Goal: Navigation & Orientation: Find specific page/section

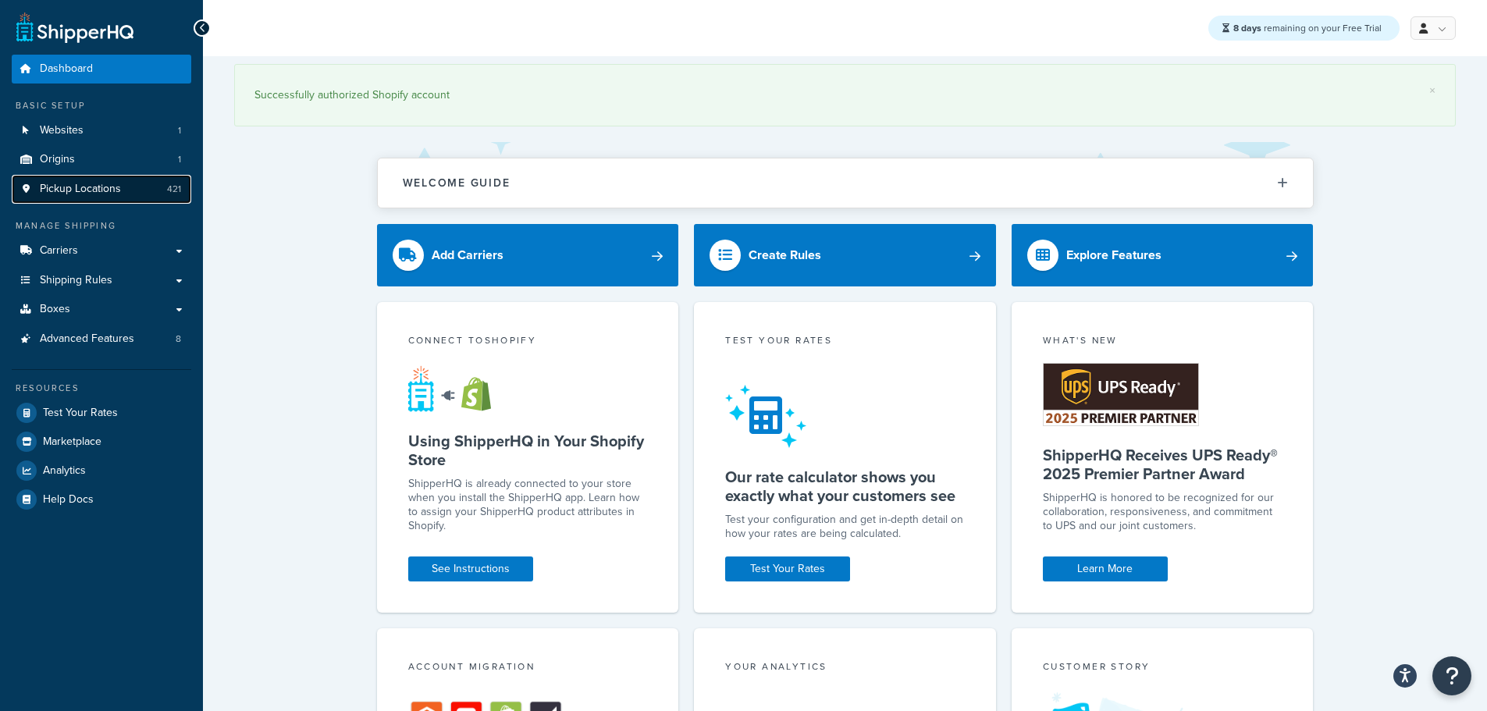
click at [84, 194] on span "Pickup Locations" at bounding box center [80, 189] width 81 height 13
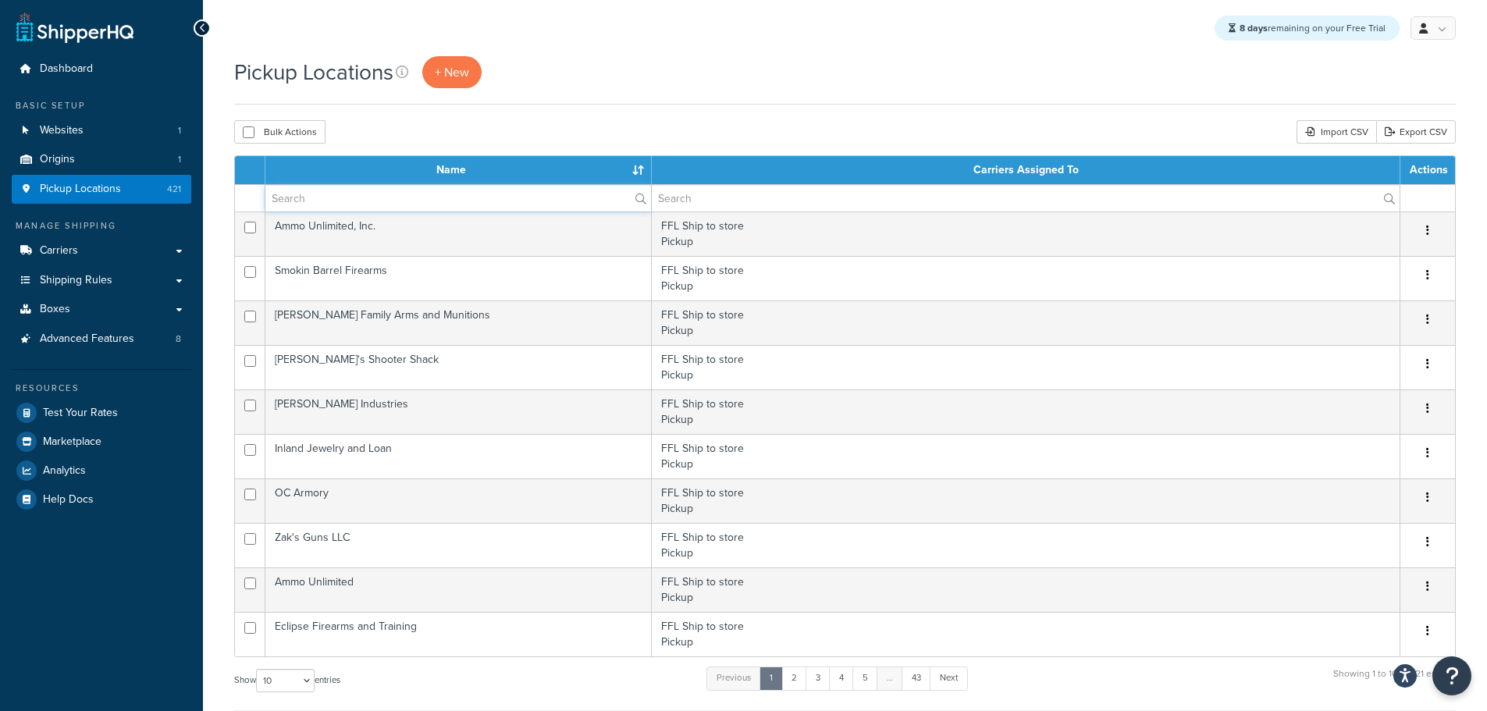
click at [392, 208] on input "text" at bounding box center [458, 198] width 386 height 27
paste input "SALVADOR FERRER"
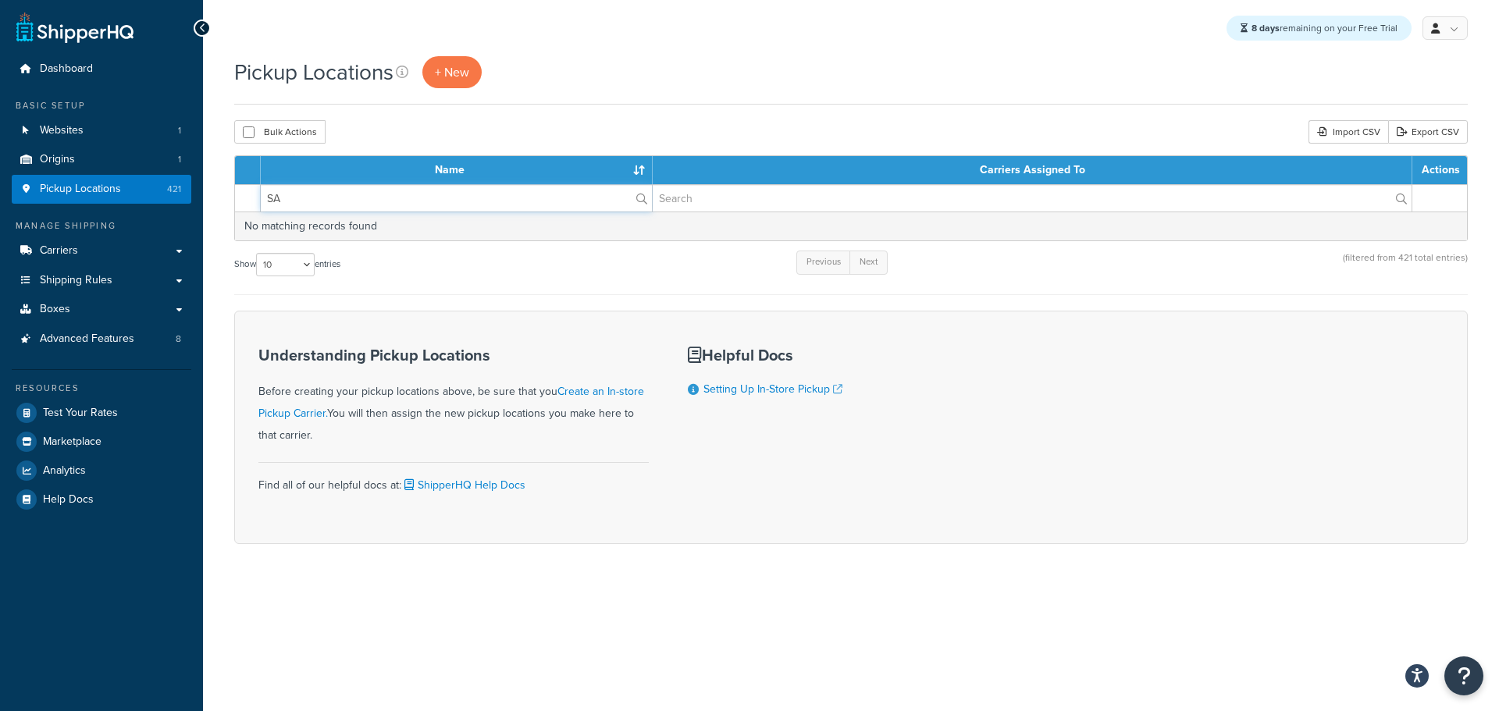
type input "S"
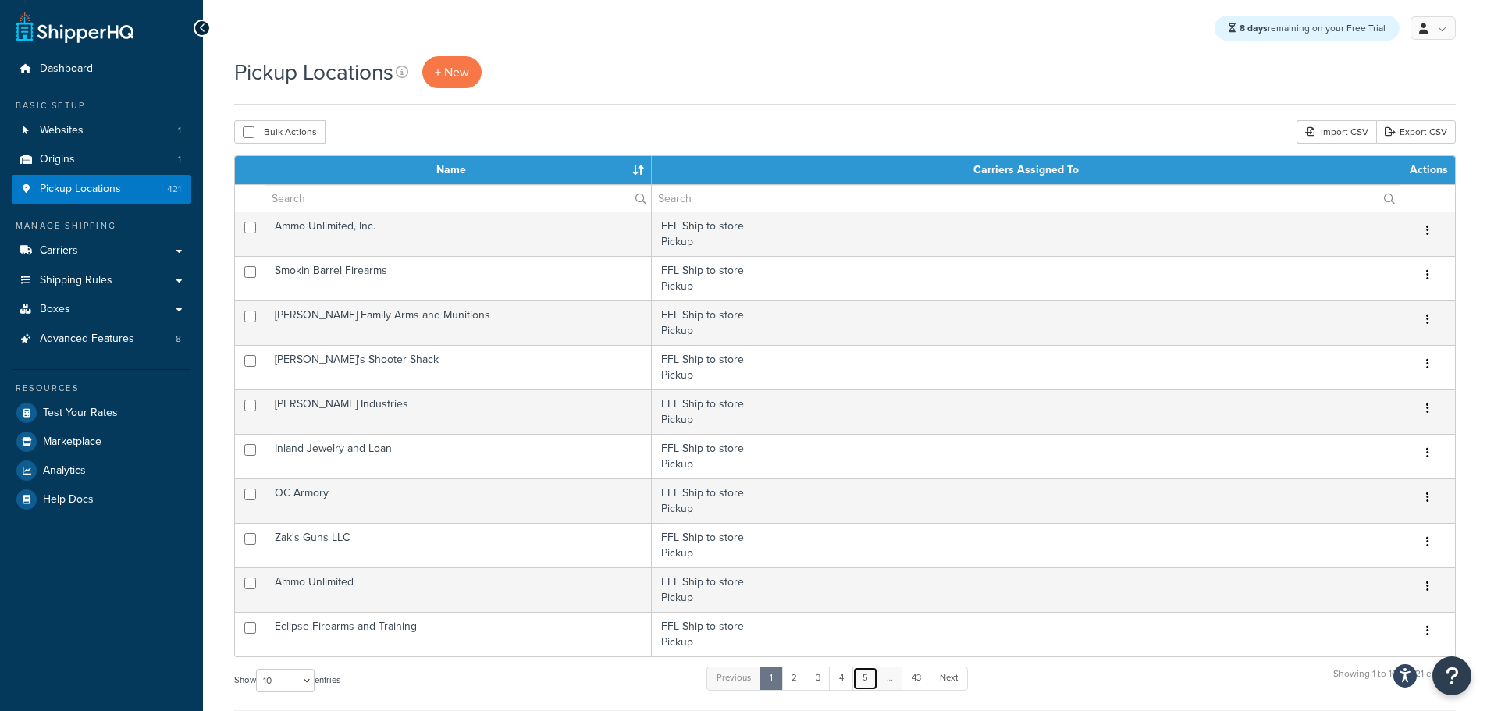
click at [877, 686] on link "5" at bounding box center [865, 678] width 26 height 23
click at [633, 171] on th "Name" at bounding box center [458, 170] width 386 height 28
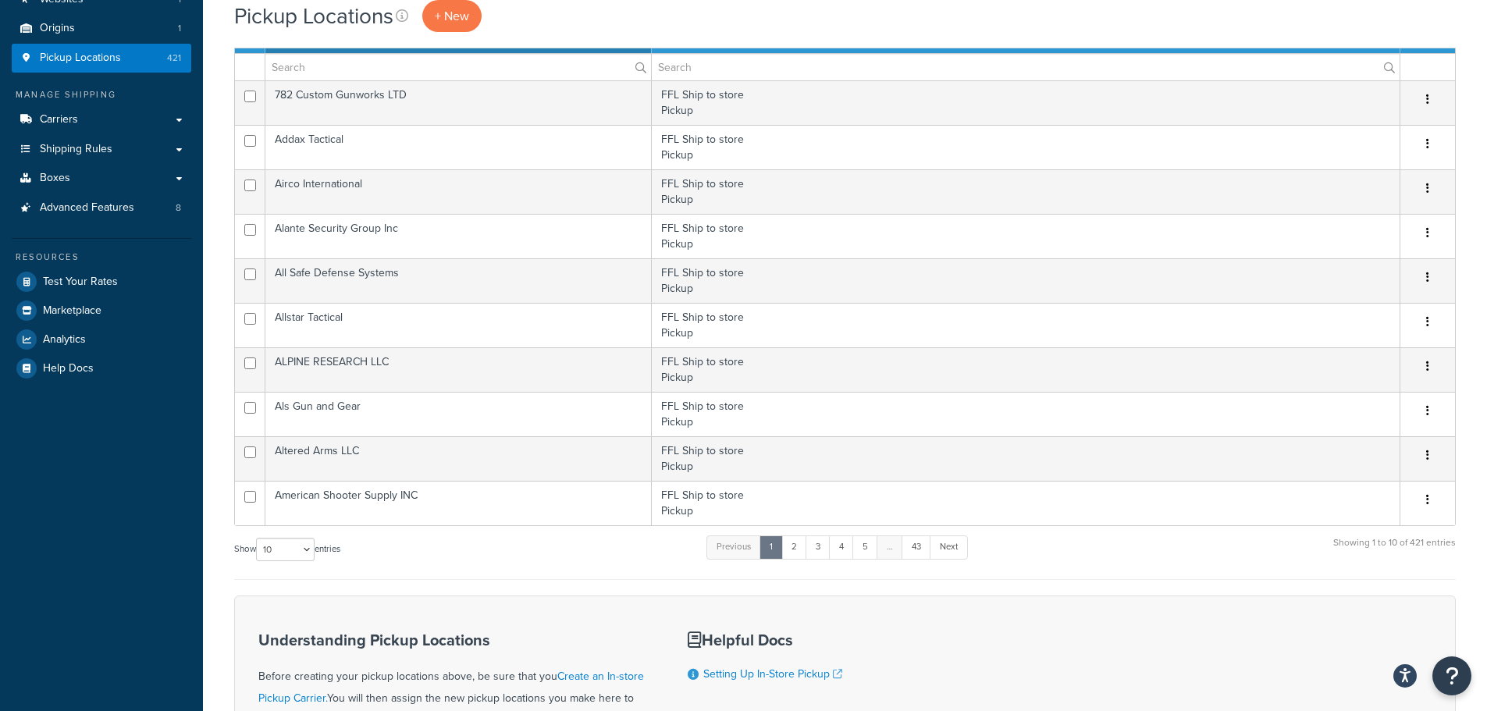
scroll to position [312, 0]
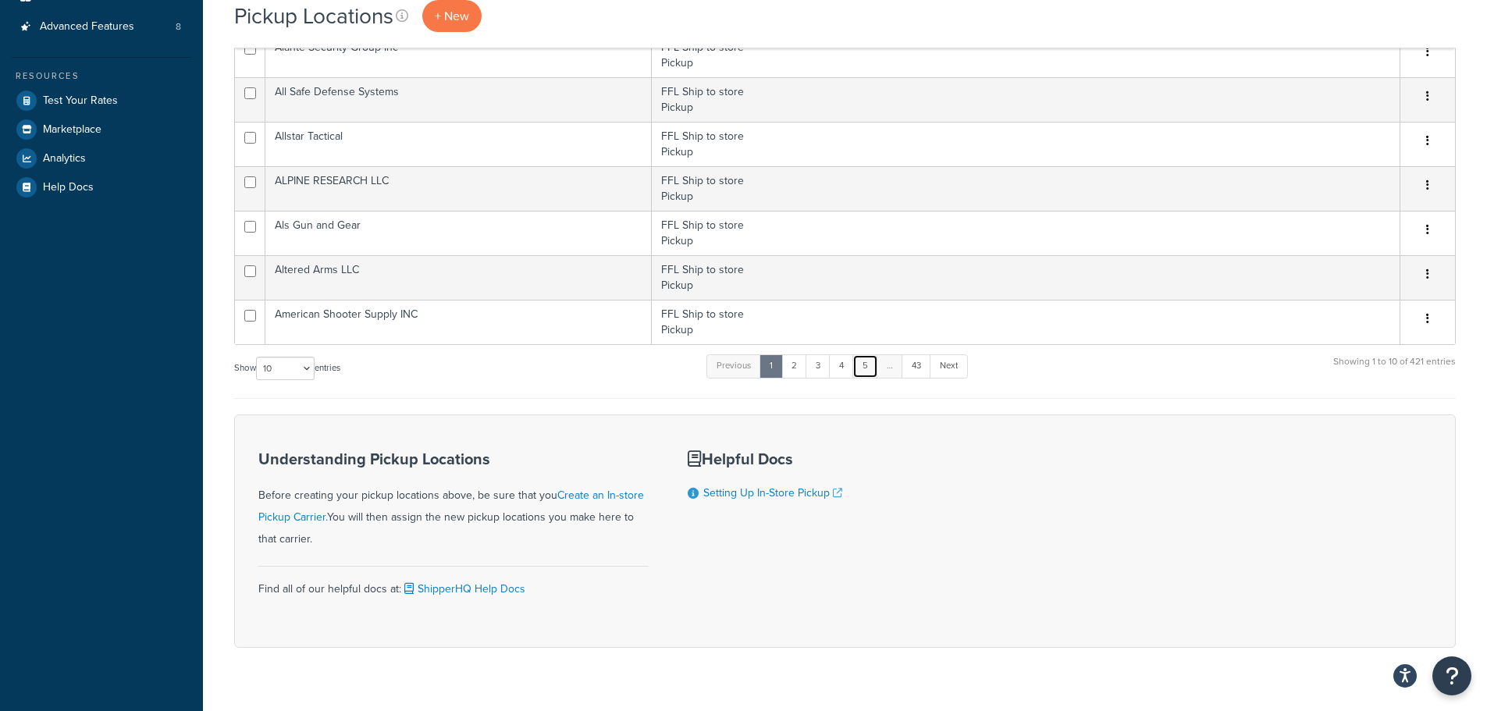
click at [867, 368] on link "5" at bounding box center [865, 365] width 26 height 23
click at [916, 366] on link "43" at bounding box center [913, 365] width 30 height 23
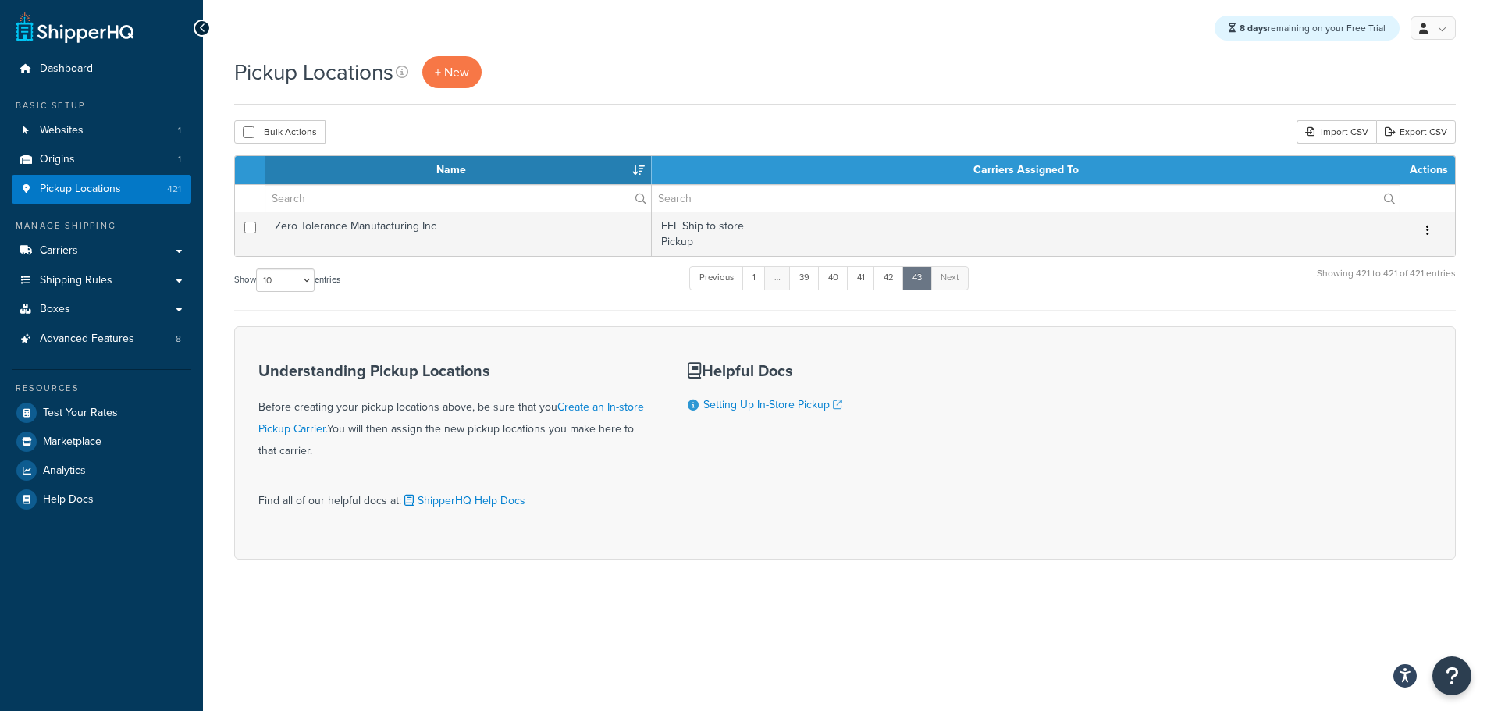
scroll to position [0, 0]
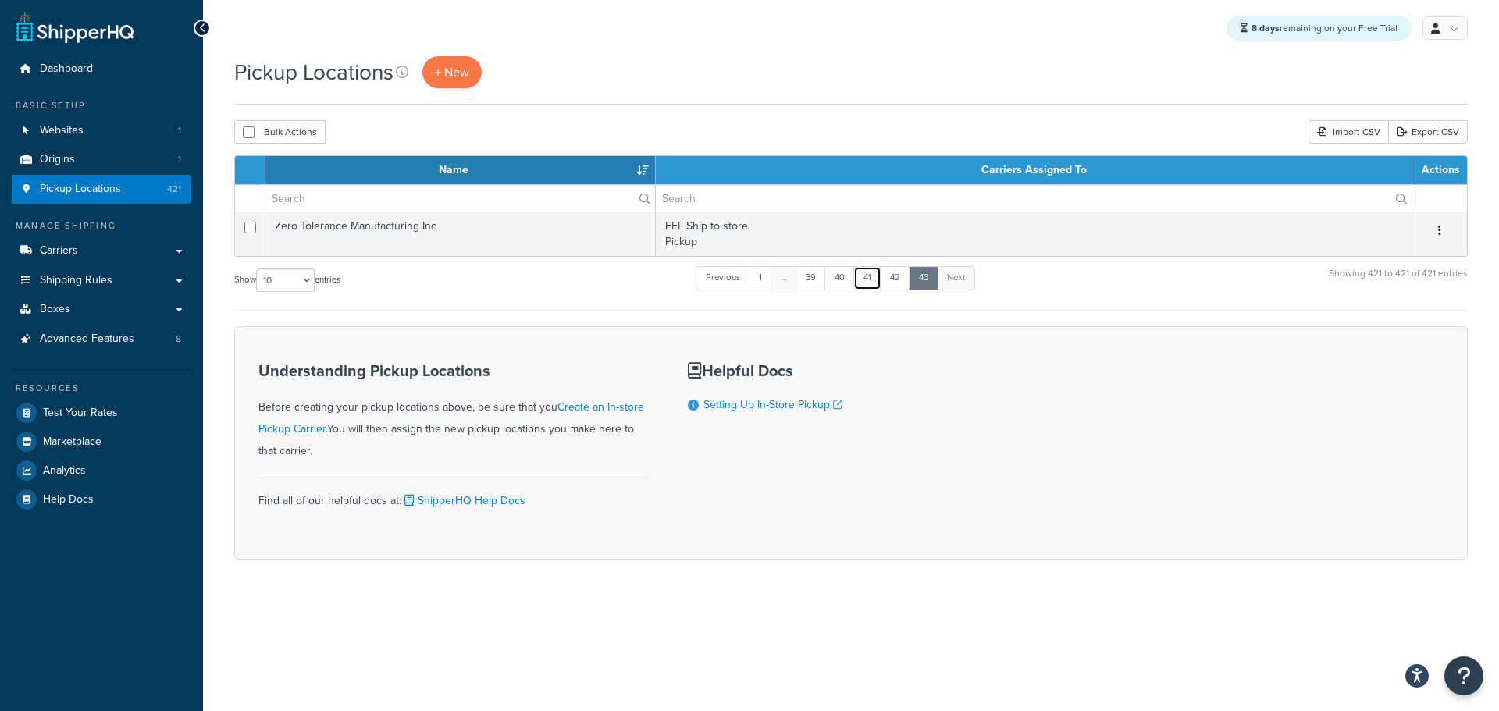
click at [873, 284] on link "41" at bounding box center [867, 277] width 28 height 23
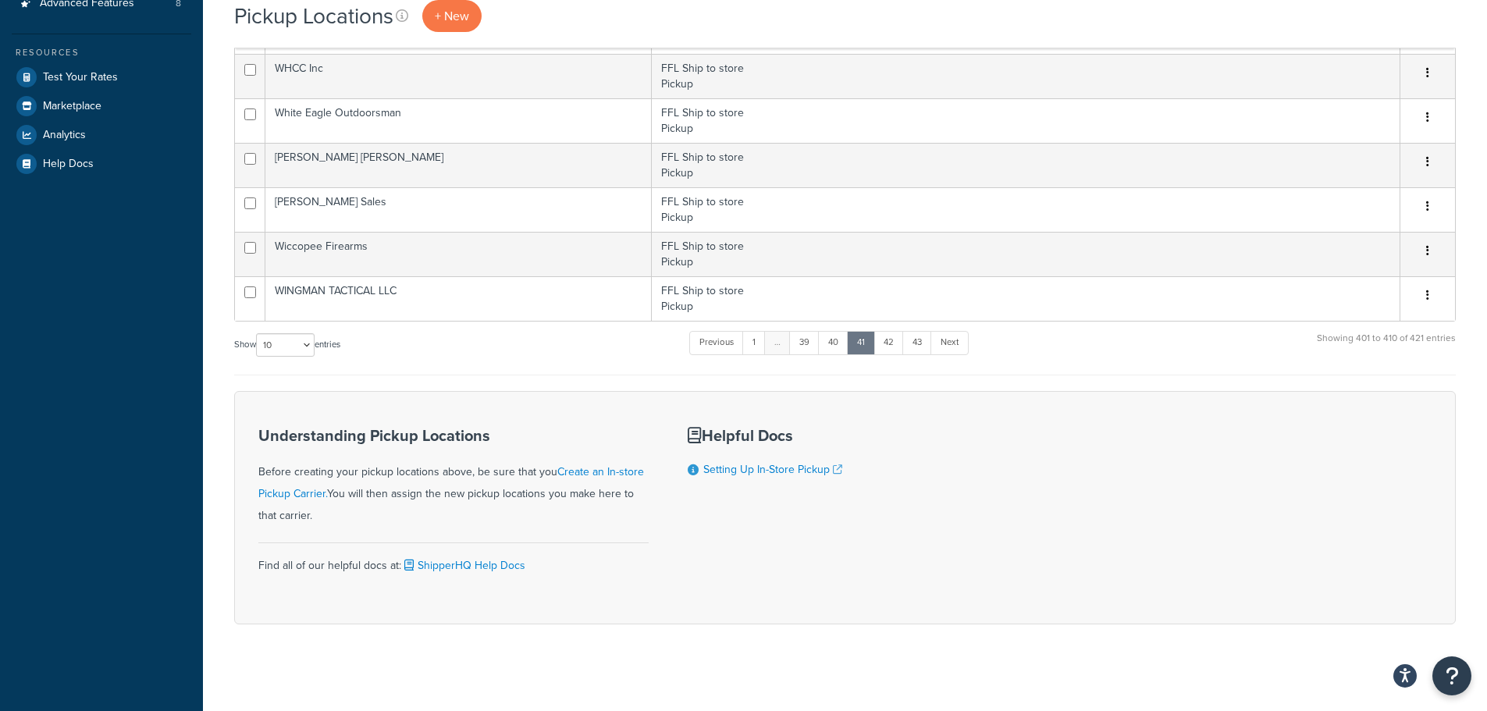
scroll to position [343, 0]
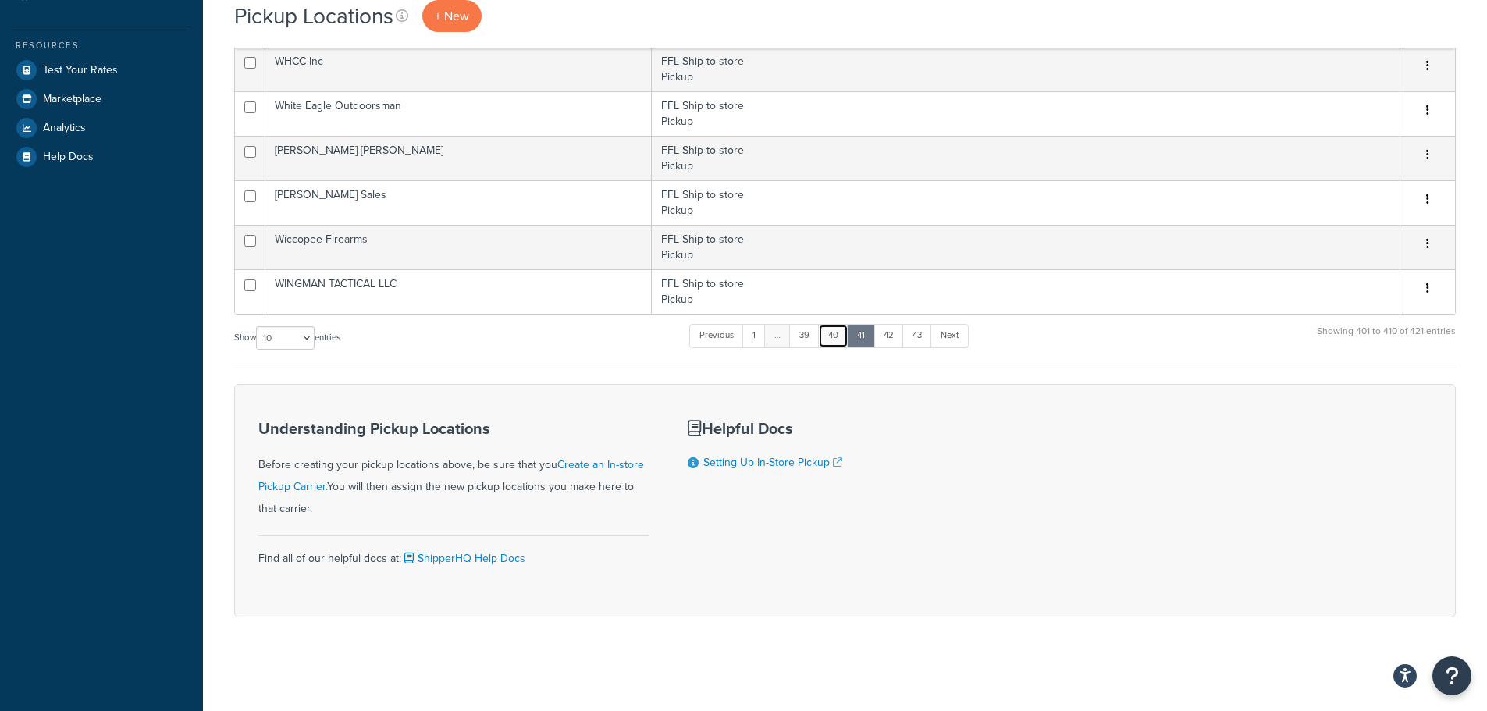
click at [824, 340] on link "40" at bounding box center [833, 335] width 30 height 23
click at [818, 339] on link "39" at bounding box center [803, 335] width 30 height 23
click at [812, 337] on link "38" at bounding box center [804, 335] width 30 height 23
click at [812, 337] on link "37" at bounding box center [805, 335] width 30 height 23
click at [812, 337] on link "36" at bounding box center [805, 335] width 30 height 23
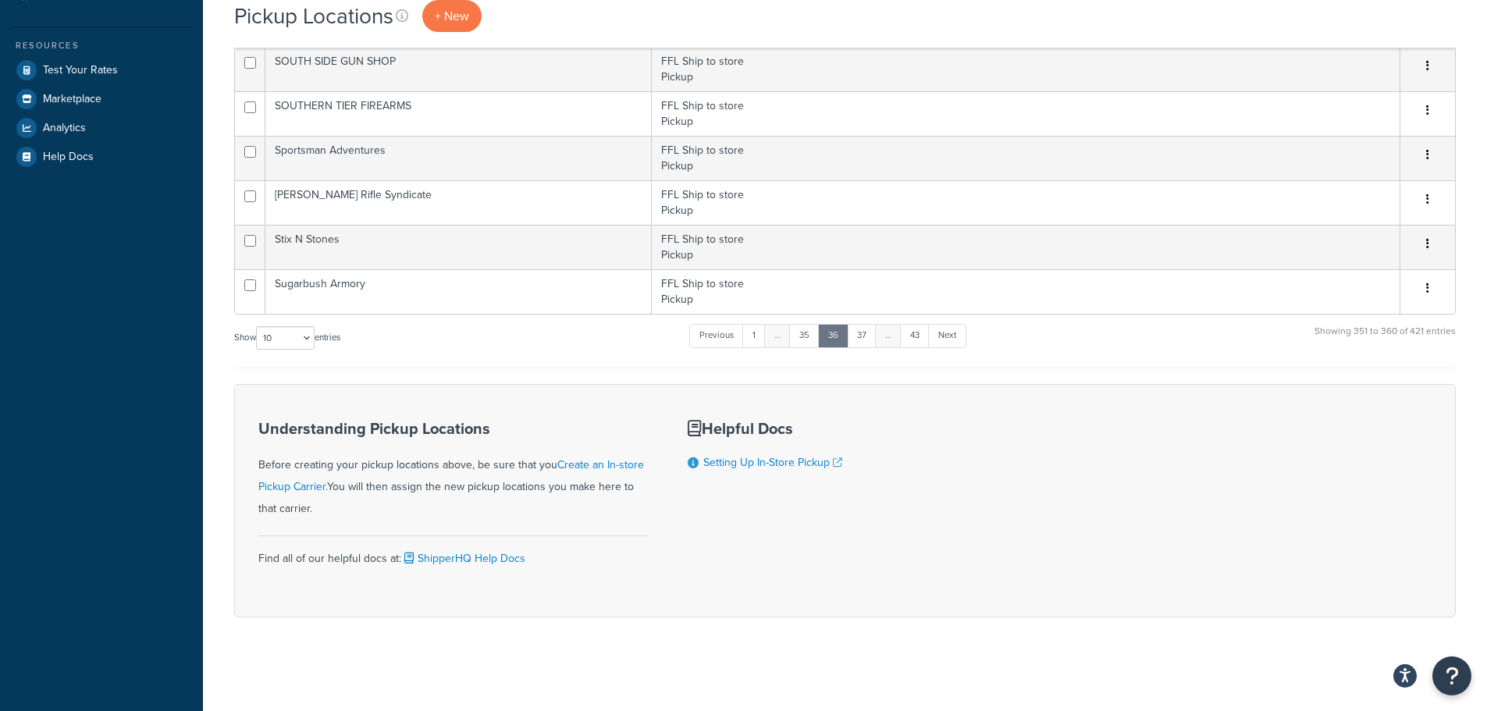
click at [812, 337] on link "35" at bounding box center [804, 335] width 30 height 23
click at [812, 337] on link "34" at bounding box center [804, 335] width 30 height 23
click at [812, 337] on link "33" at bounding box center [805, 335] width 30 height 23
click at [838, 338] on link "33" at bounding box center [834, 335] width 30 height 23
click at [853, 340] on link "34" at bounding box center [862, 335] width 30 height 23
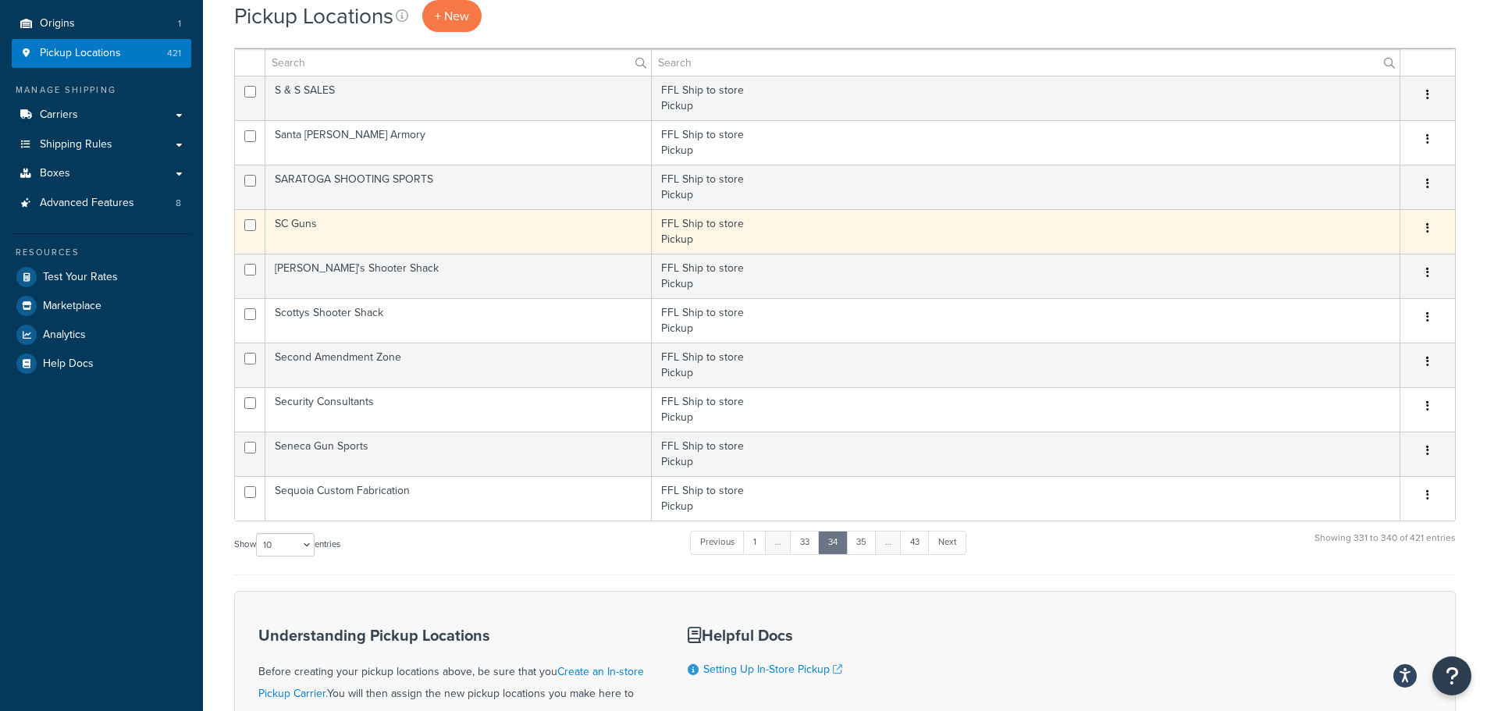
scroll to position [156, 0]
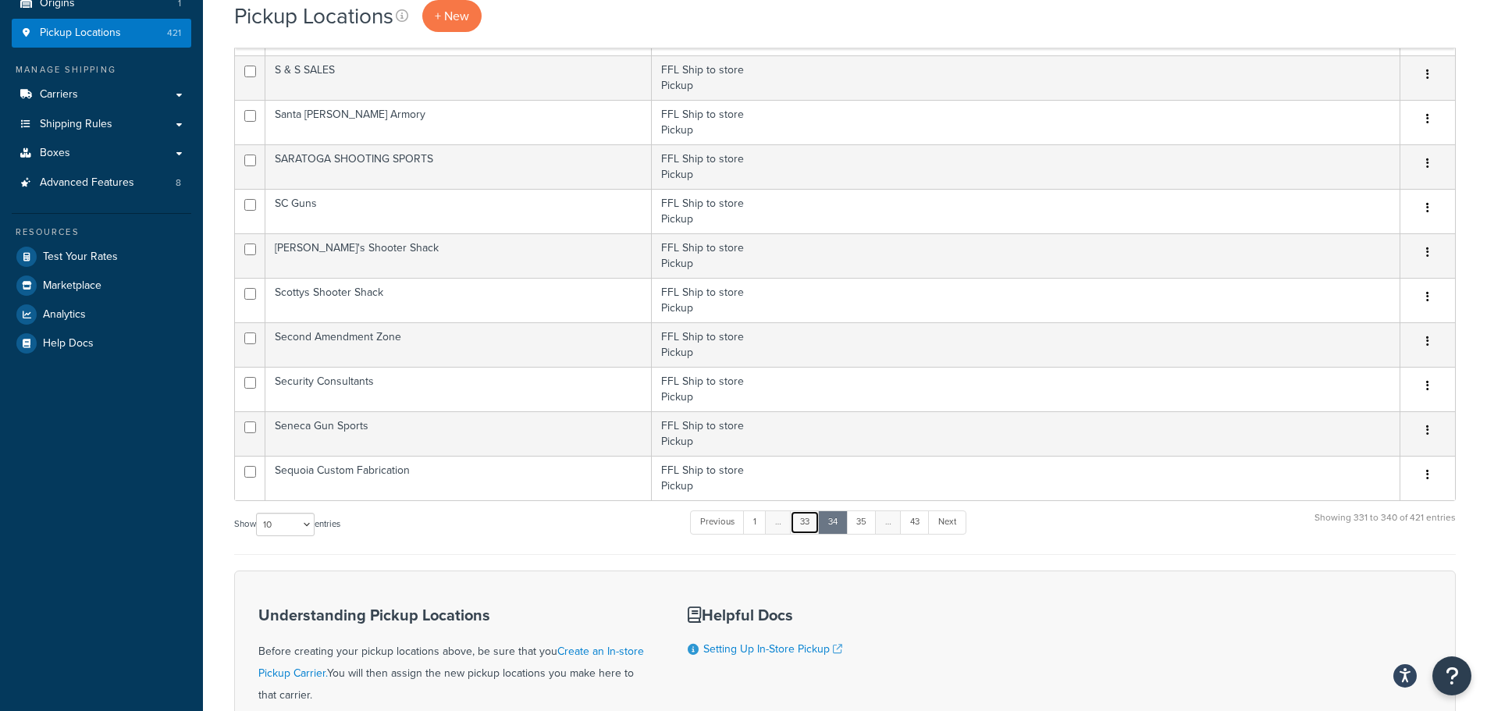
click at [815, 524] on link "33" at bounding box center [805, 521] width 30 height 23
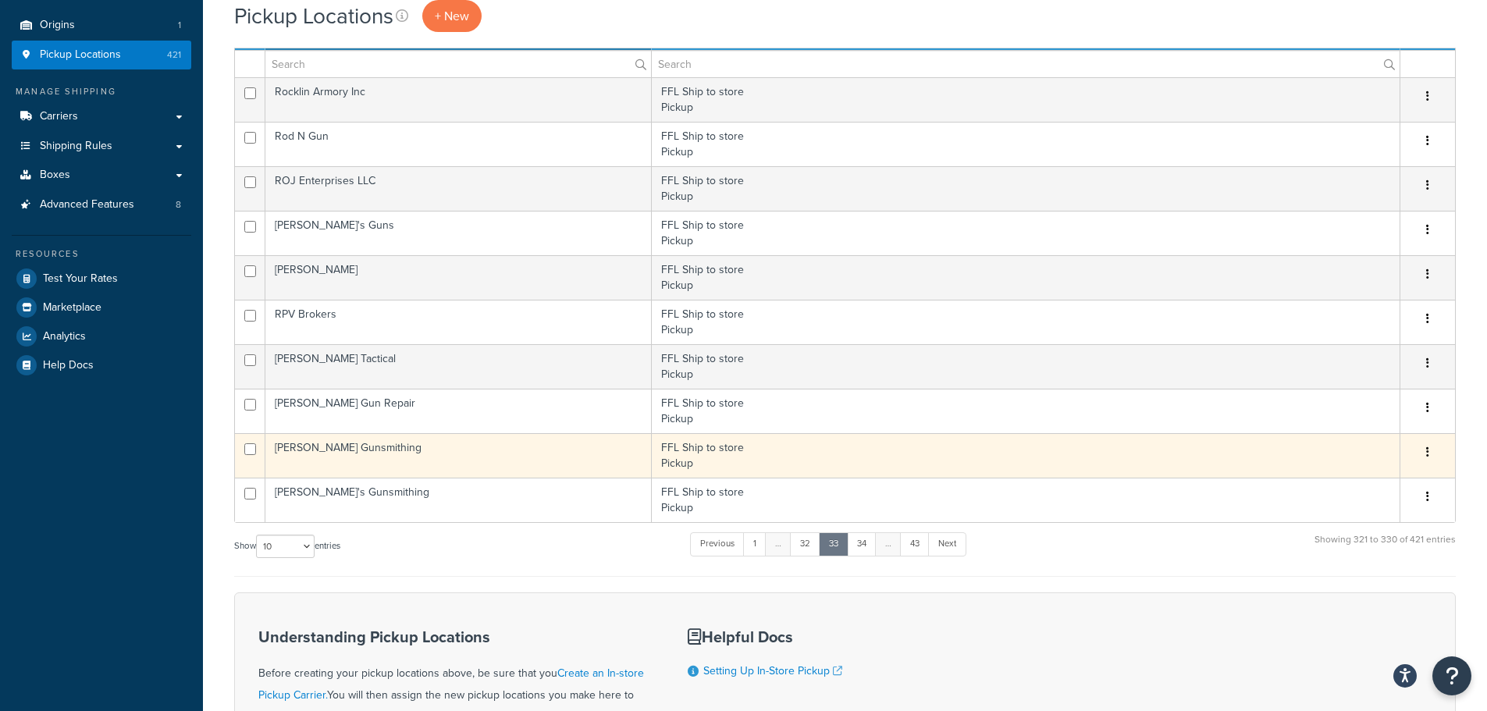
scroll to position [0, 0]
